Goal: Find specific page/section: Find specific page/section

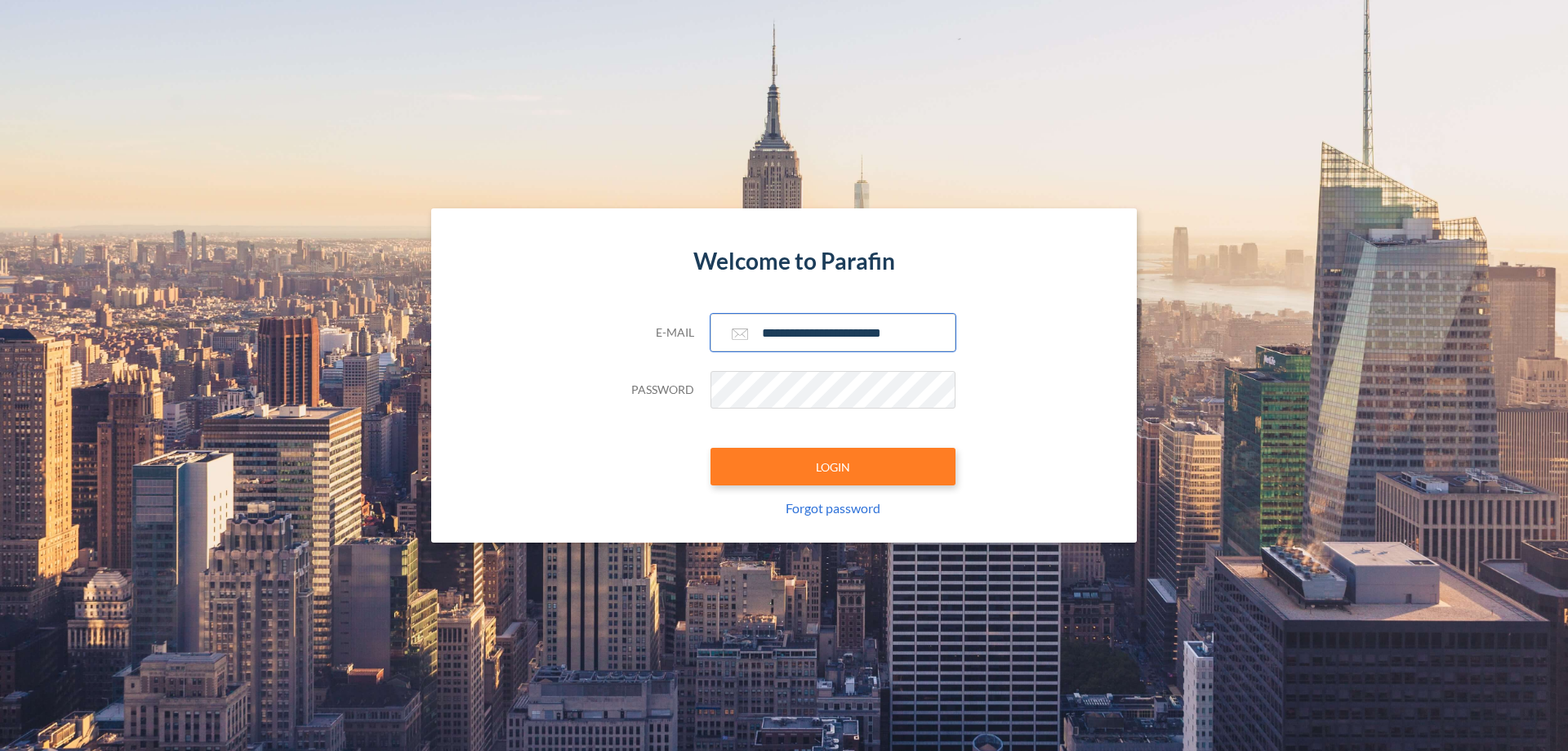
type input "**********"
click at [834, 467] on button "LOGIN" at bounding box center [833, 466] width 245 height 37
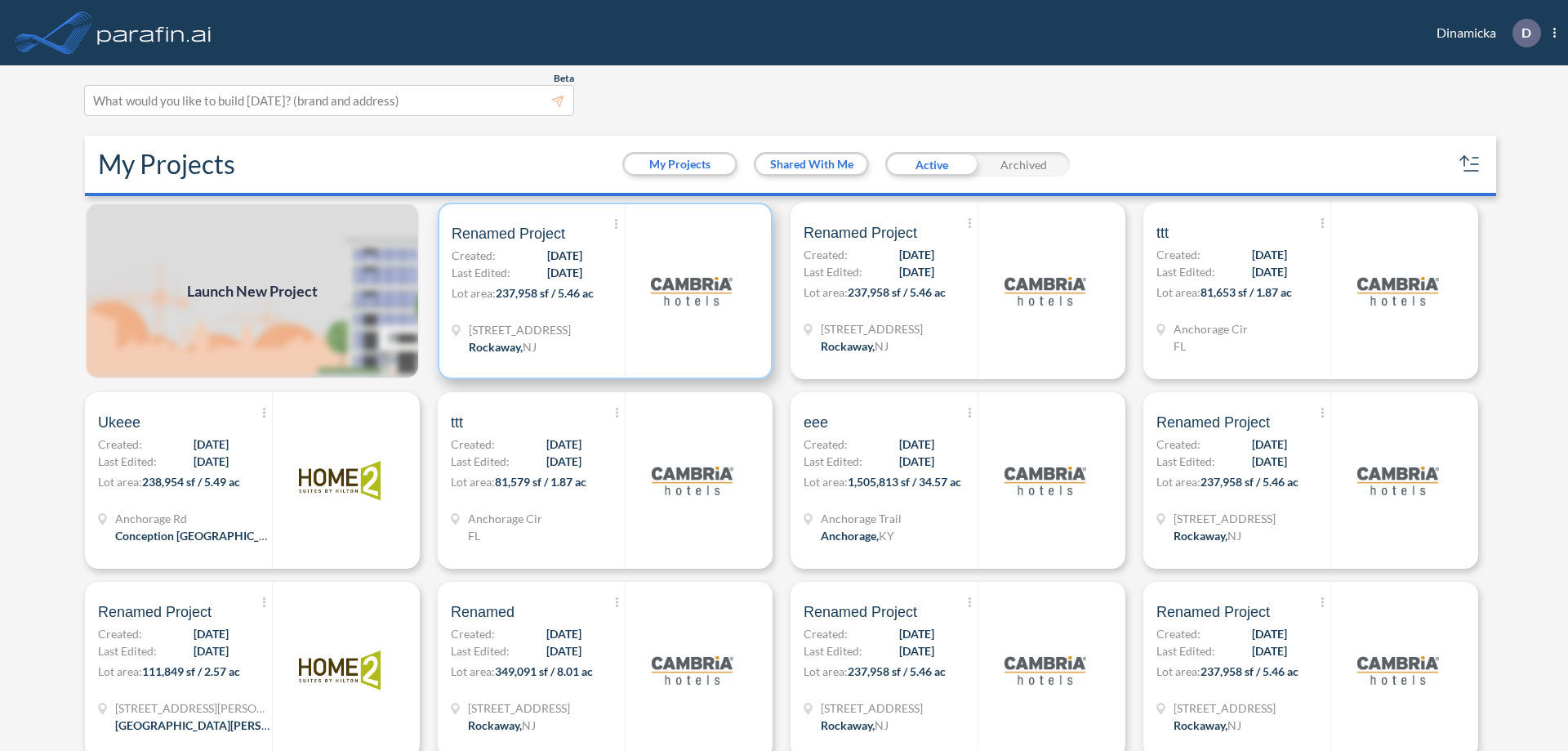
scroll to position [4, 0]
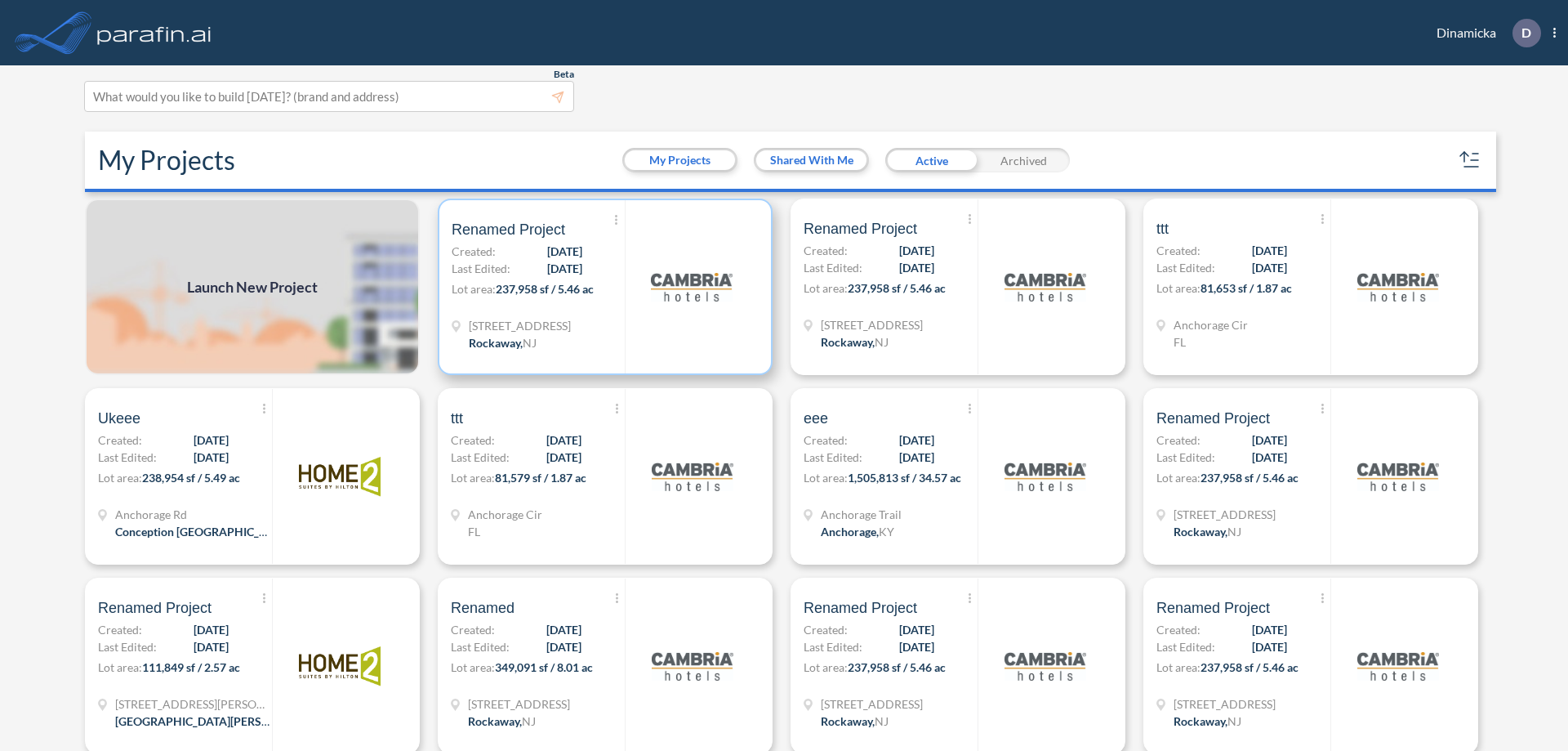
click at [602, 287] on p "Lot area: 237,958 sf / 5.46 ac" at bounding box center [538, 293] width 173 height 24
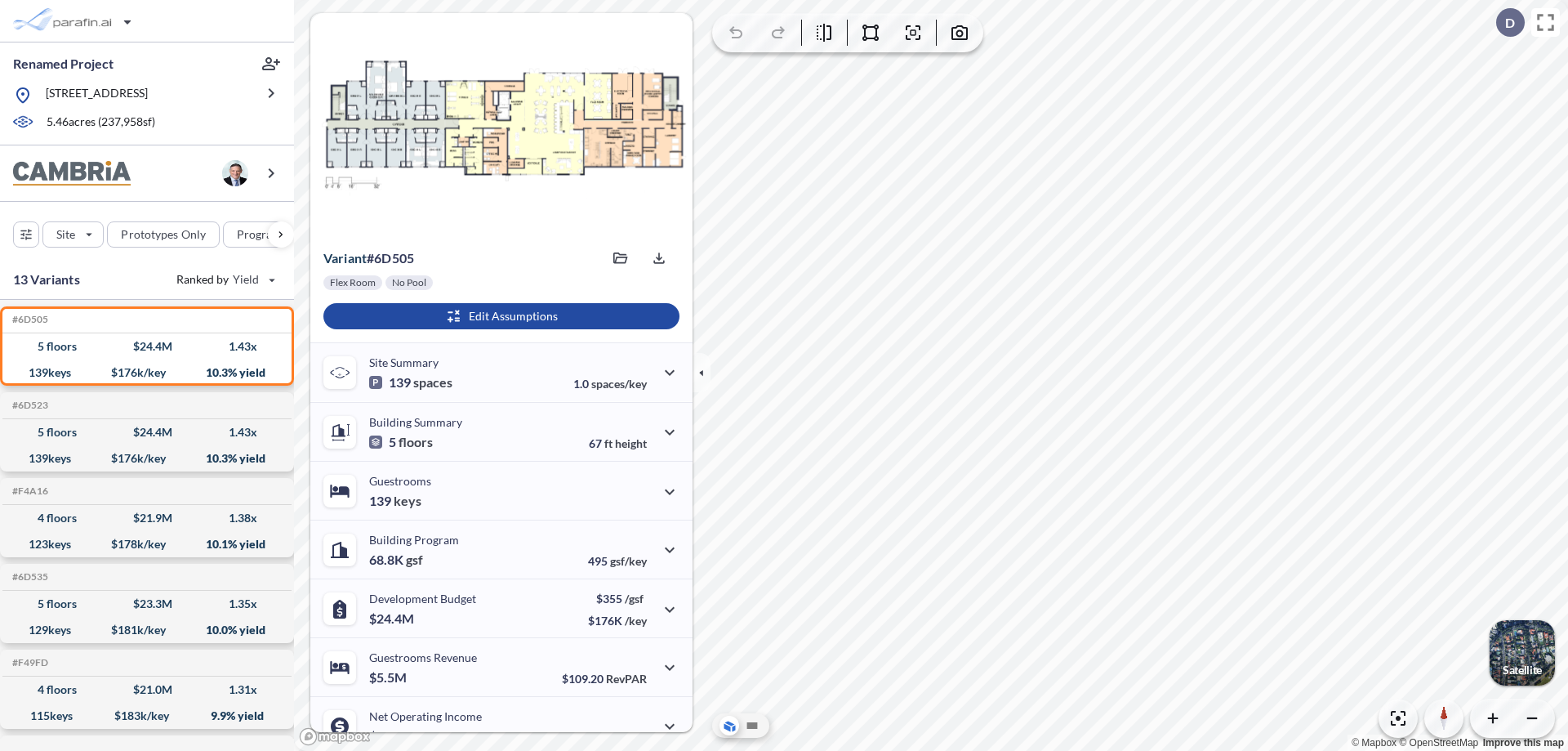
scroll to position [83, 0]
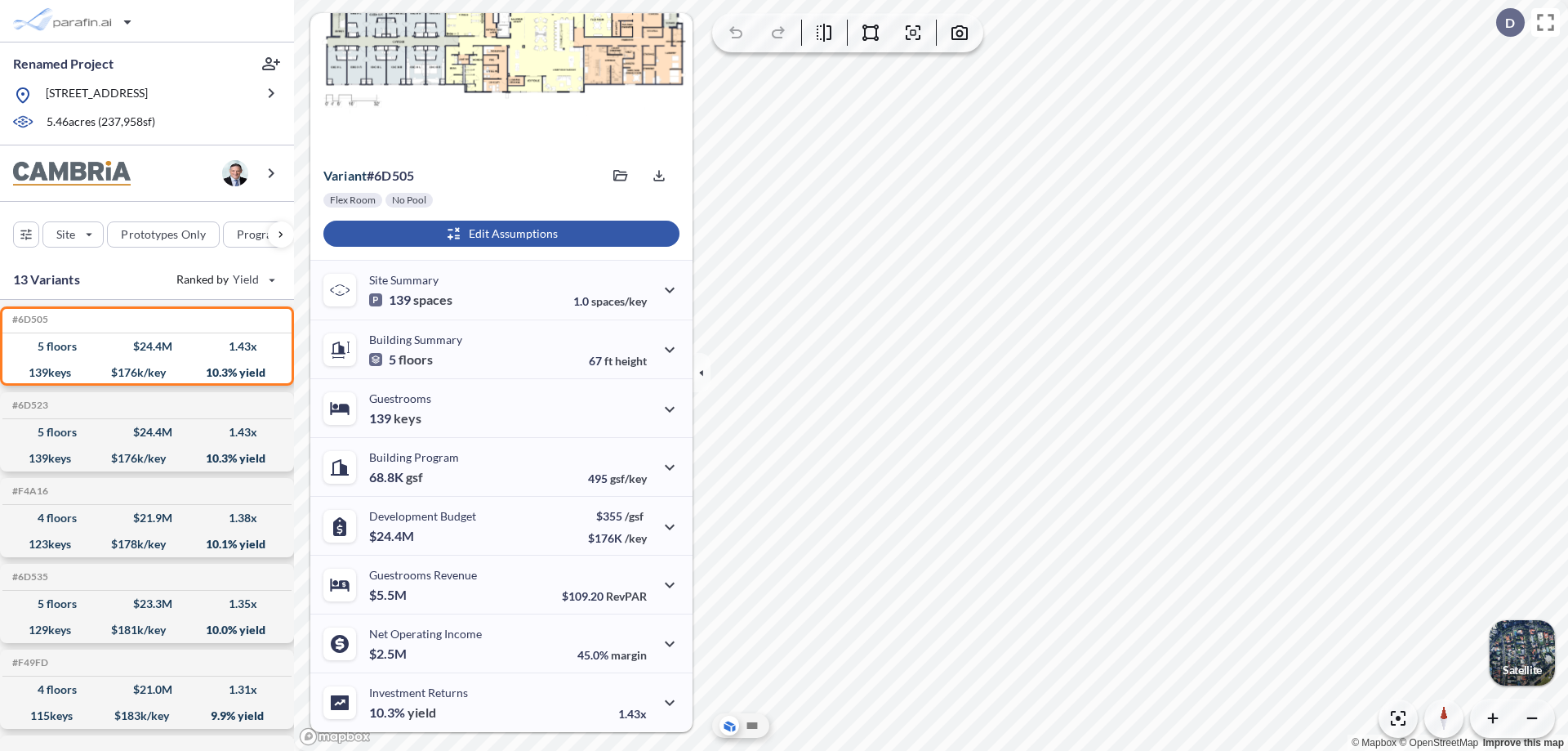
click at [499, 233] on div "button" at bounding box center [501, 233] width 356 height 26
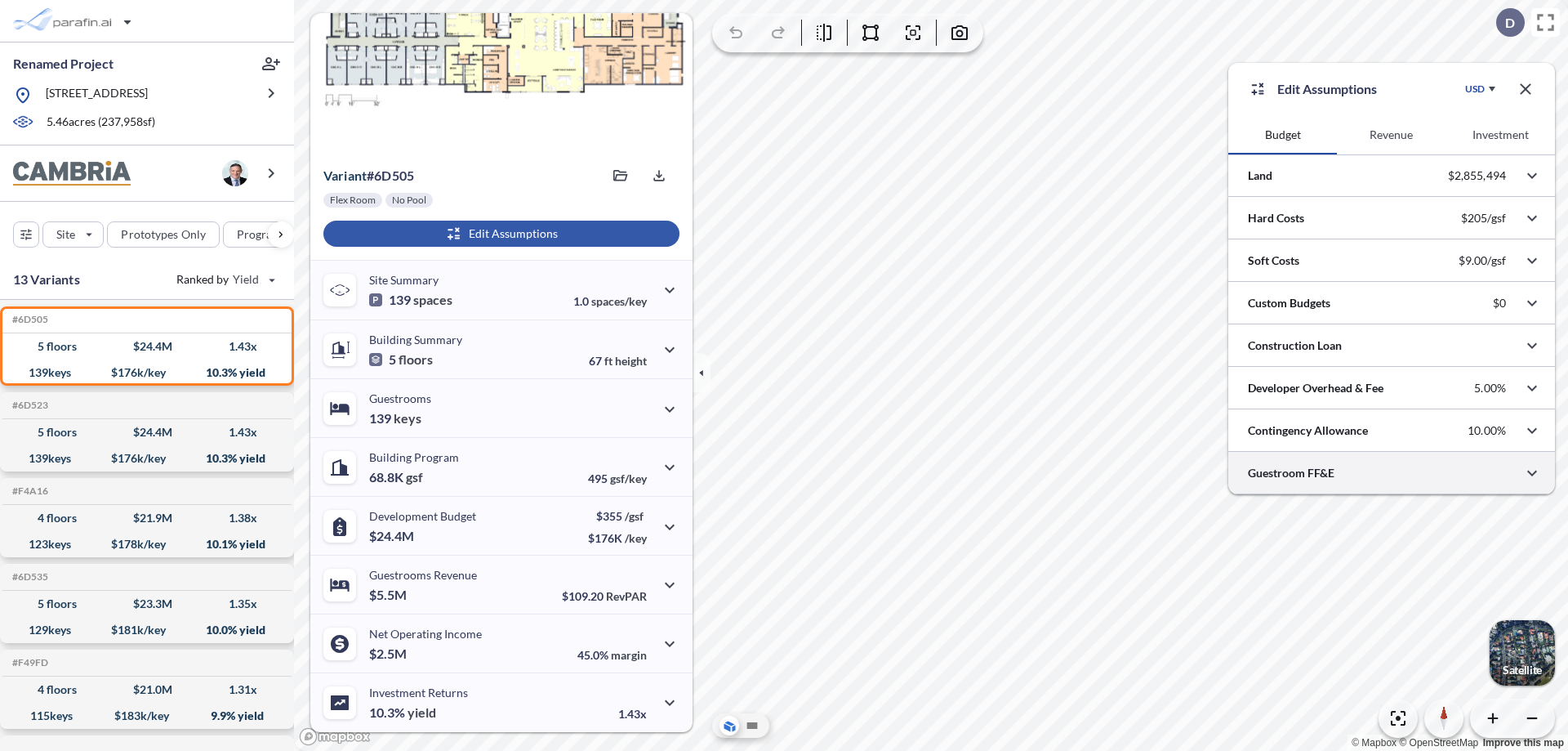
click at [1392, 473] on div at bounding box center [1391, 473] width 327 height 42
